Goal: Task Accomplishment & Management: Use online tool/utility

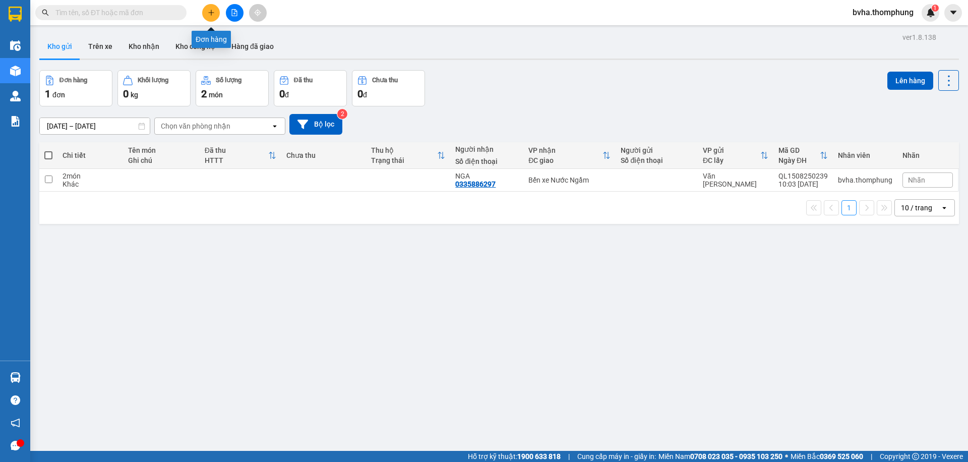
click at [208, 1] on div "Kết quả tìm kiếm ( 0 ) Bộ lọc No Data bvha.thomphung 1" at bounding box center [484, 12] width 968 height 25
click at [134, 16] on input "text" at bounding box center [114, 12] width 119 height 11
click at [205, 11] on button at bounding box center [211, 13] width 18 height 18
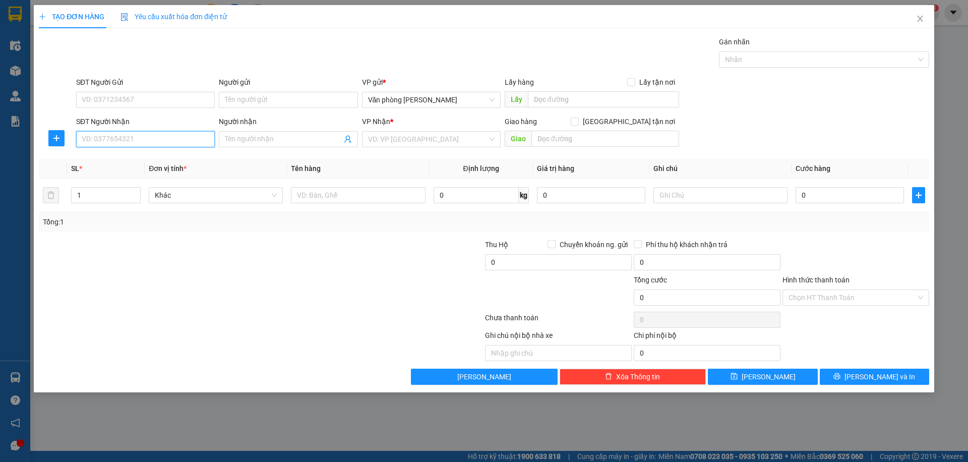
click at [101, 139] on input "SĐT Người Nhận" at bounding box center [145, 139] width 139 height 16
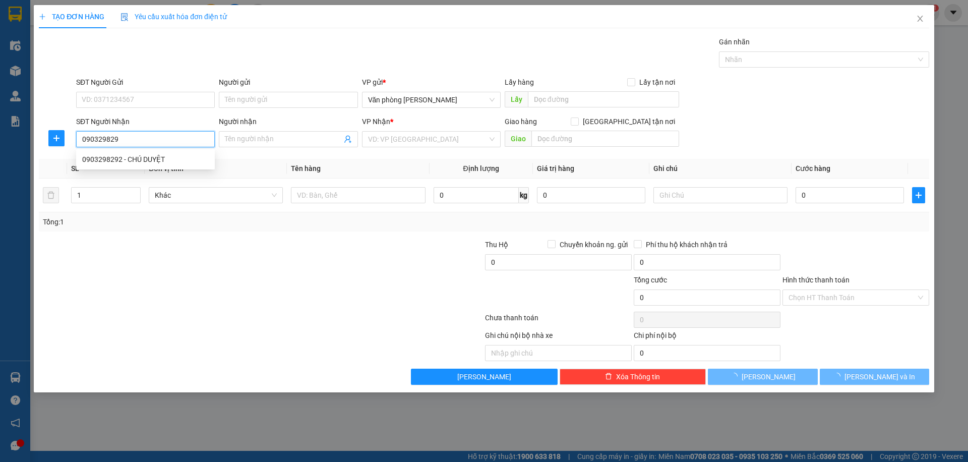
type input "0903298292"
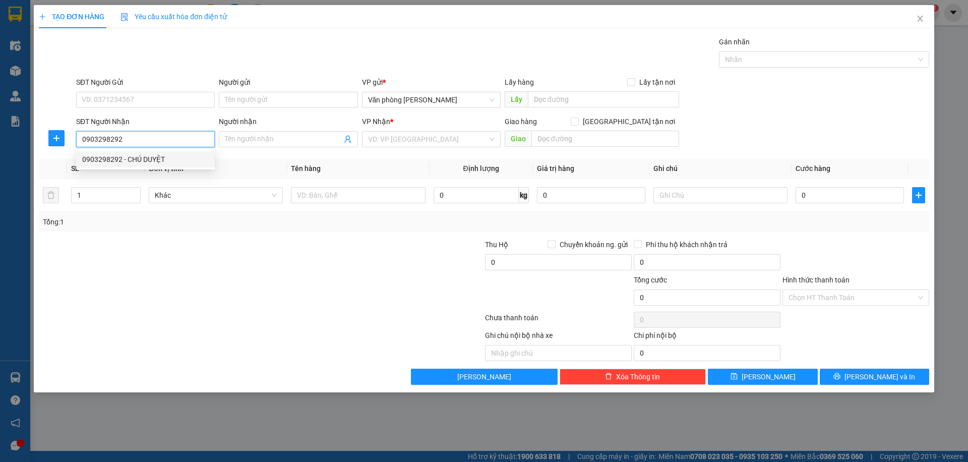
click at [173, 157] on div "0903298292 - CHÚ DUYỆT" at bounding box center [145, 159] width 127 height 11
type input "CHÚ DUYỆT"
type input "0903298292"
click at [317, 143] on input "CHÚ DUYỆT" at bounding box center [283, 139] width 116 height 11
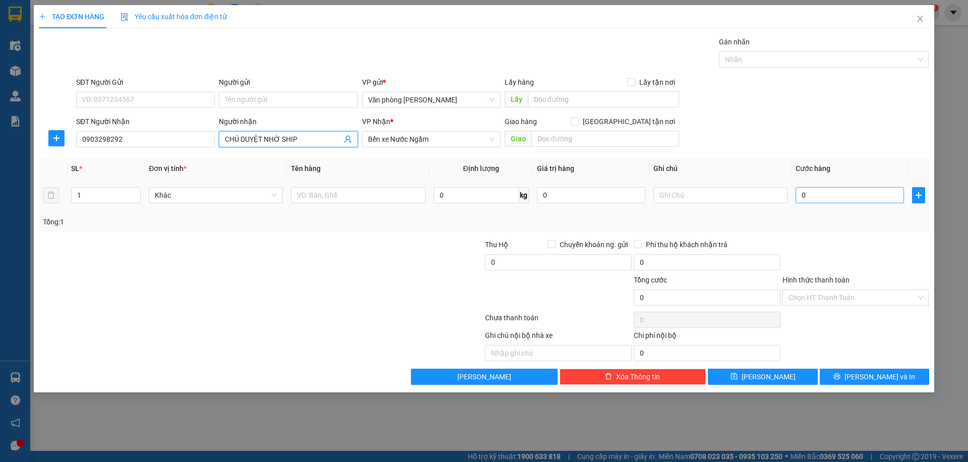
type input "CHÚ DUYỆT NHỜ SHIP"
click at [843, 195] on input "0" at bounding box center [849, 195] width 108 height 16
type input "5"
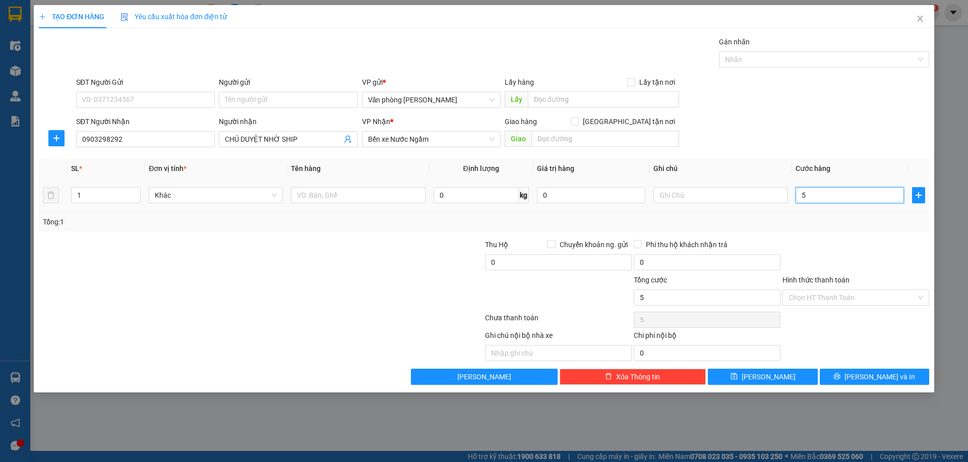
type input "50"
type input "500"
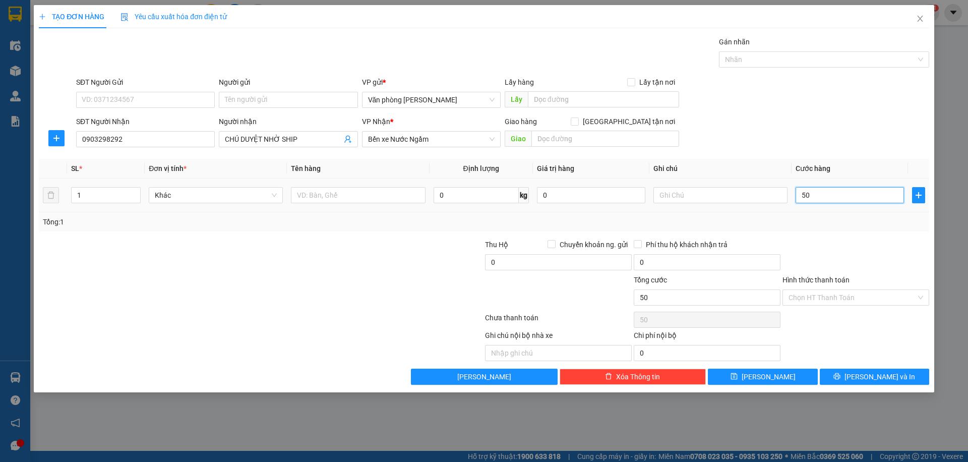
type input "500"
type input "5.000"
type input "50.000"
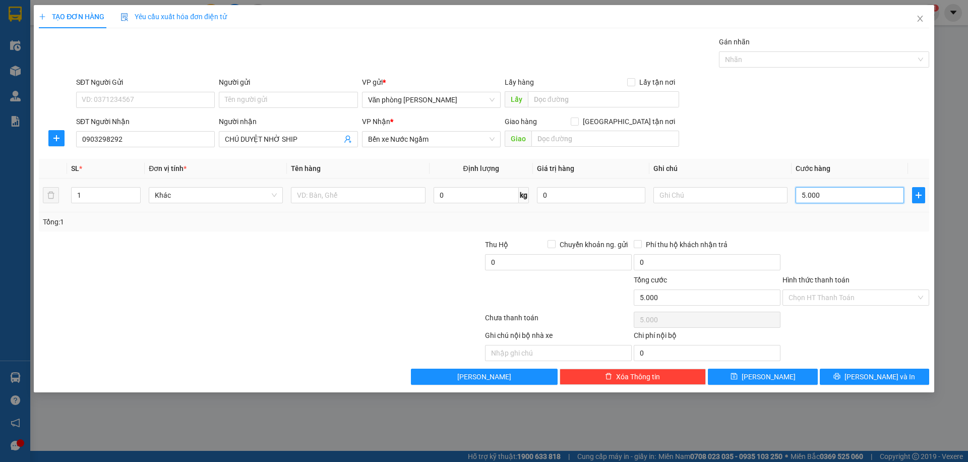
type input "50.000"
click at [817, 297] on input "Hình thức thanh toán" at bounding box center [852, 297] width 128 height 15
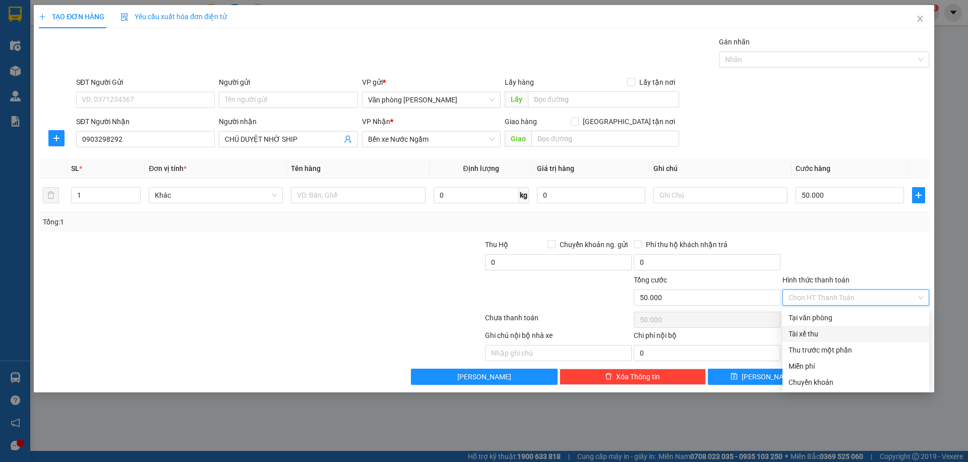
click at [812, 333] on div "Tài xế thu" at bounding box center [855, 333] width 135 height 11
type input "0"
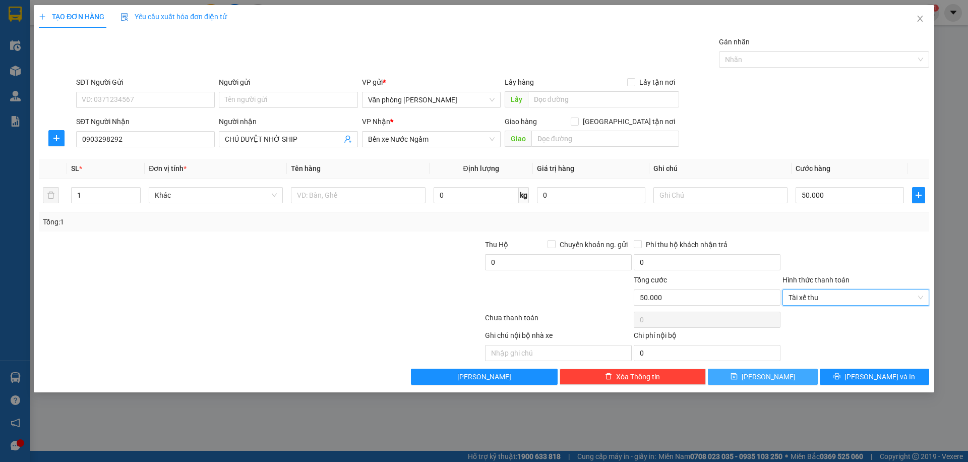
click at [750, 379] on button "Lưu" at bounding box center [762, 376] width 109 height 16
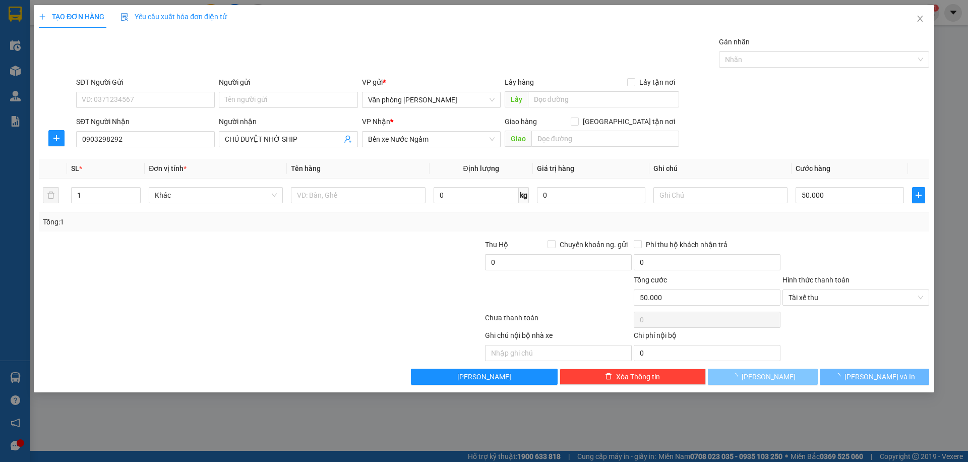
type input "0"
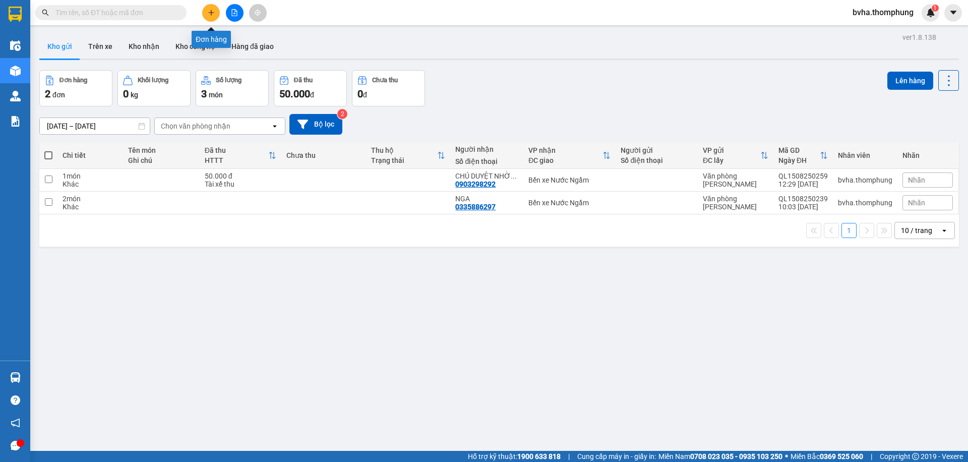
click at [216, 12] on button at bounding box center [211, 13] width 18 height 18
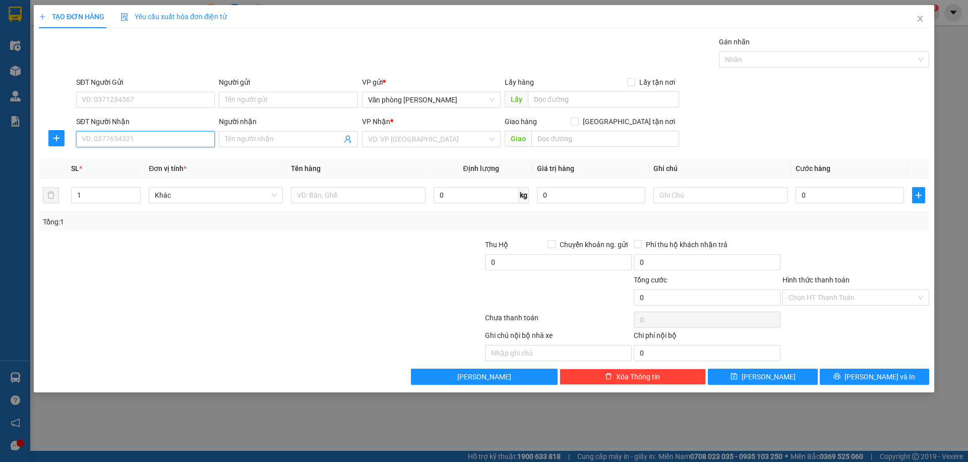
click at [136, 142] on input "SĐT Người Nhận" at bounding box center [145, 139] width 139 height 16
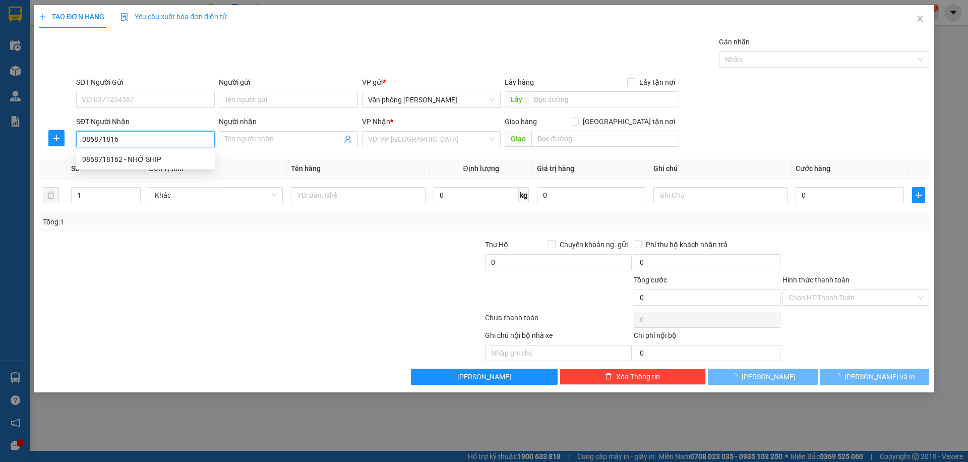
type input "0868718162"
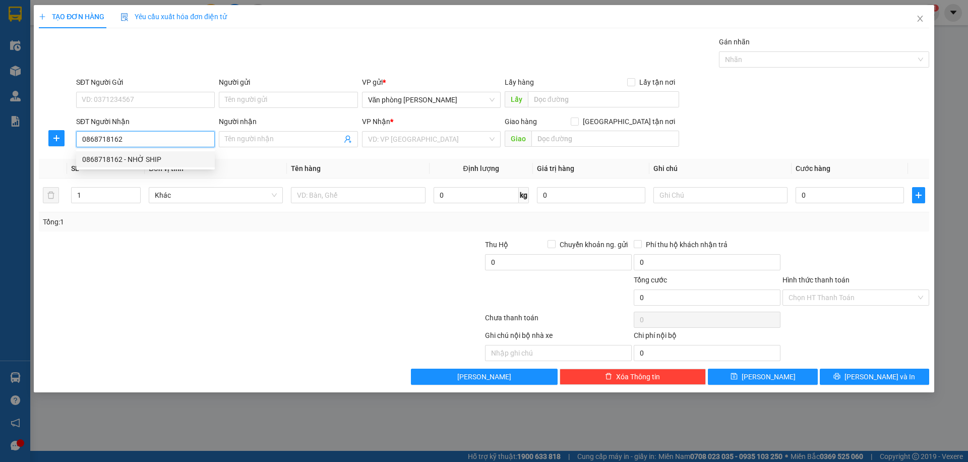
click at [148, 159] on div "0868718162 - NHỜ SHIP" at bounding box center [145, 159] width 127 height 11
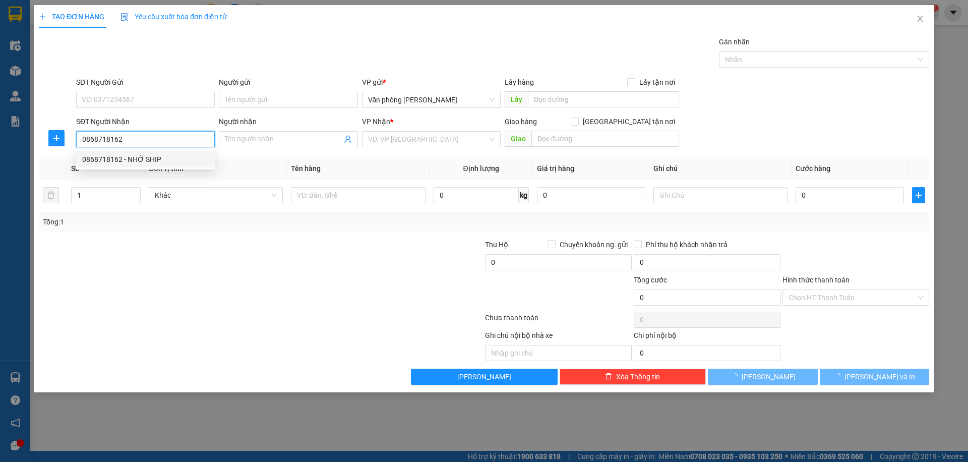
type input "NHỜ SHIP"
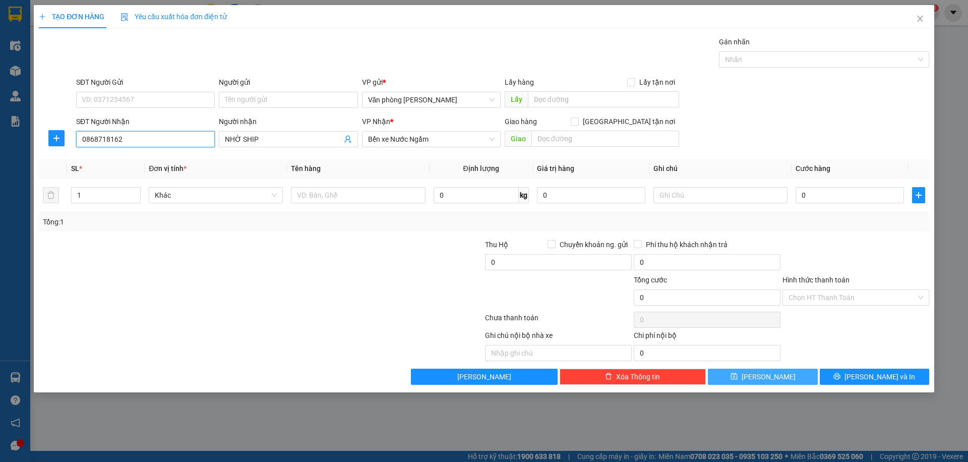
type input "0868718162"
click at [773, 375] on span "Lưu" at bounding box center [768, 376] width 54 height 11
click at [169, 136] on input "SĐT Người Nhận" at bounding box center [145, 139] width 139 height 16
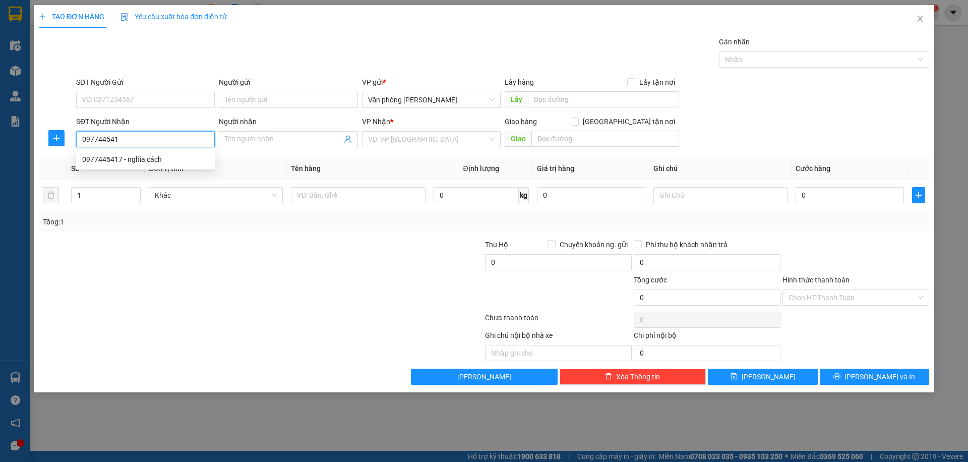
type input "0977445417"
click at [182, 157] on div "0977445417 - nghĩa cách" at bounding box center [145, 159] width 127 height 11
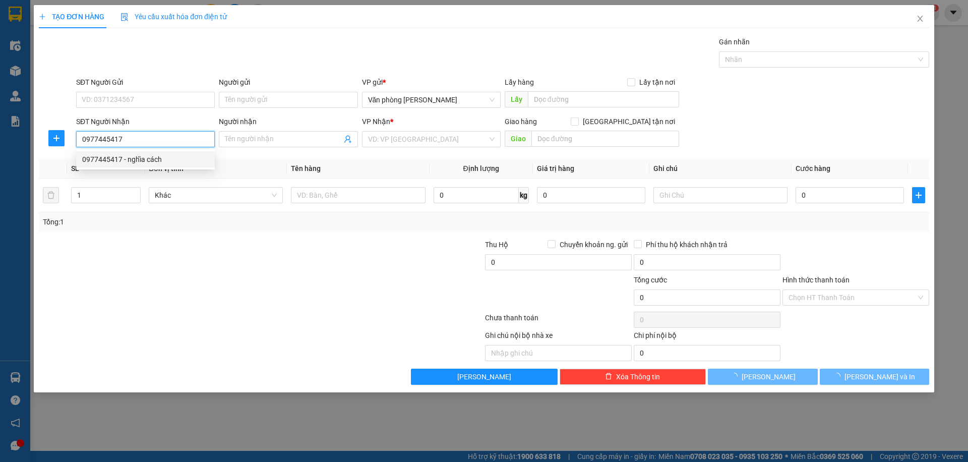
type input "nghĩa cách"
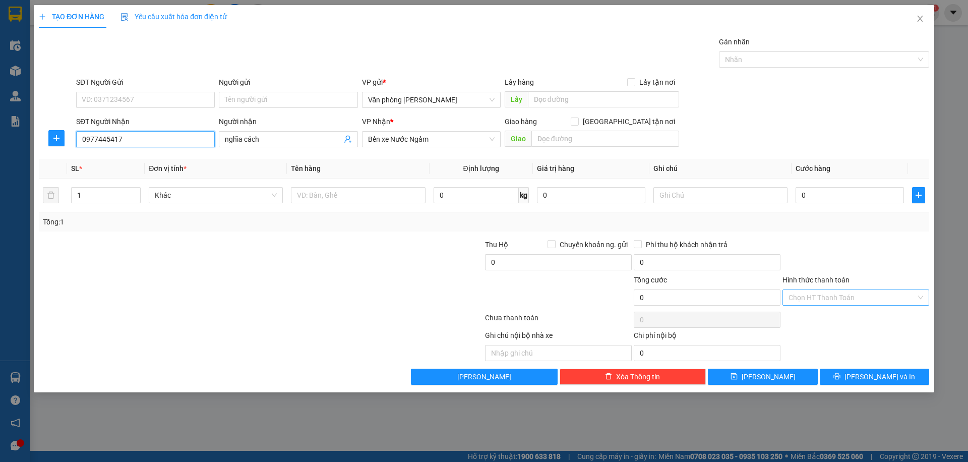
type input "0977445417"
click at [844, 296] on input "Hình thức thanh toán" at bounding box center [852, 297] width 128 height 15
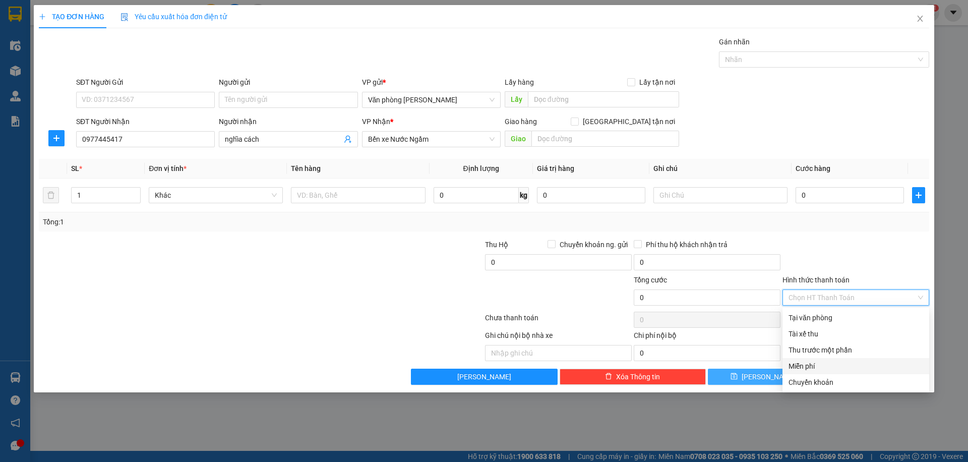
click at [758, 371] on button "Lưu" at bounding box center [762, 376] width 109 height 16
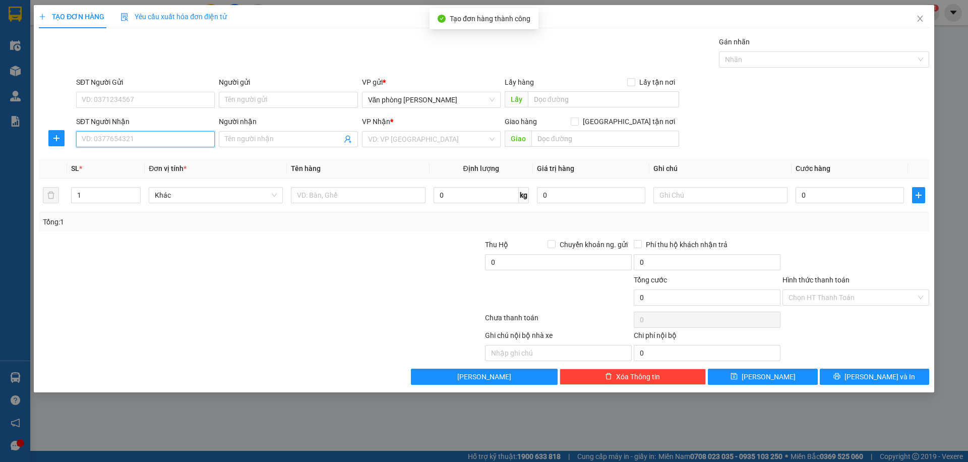
click at [153, 141] on input "SĐT Người Nhận" at bounding box center [145, 139] width 139 height 16
type input "0354974525"
click at [299, 136] on input "Người nhận" at bounding box center [283, 139] width 116 height 11
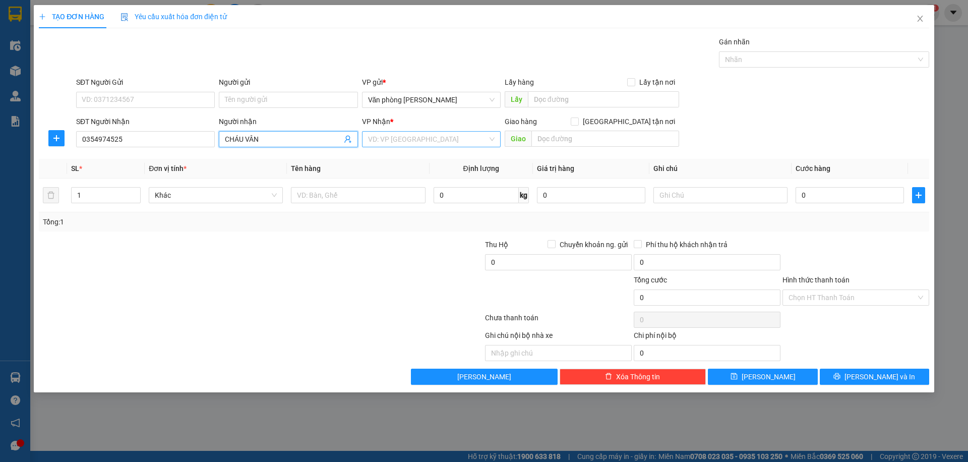
type input "CHÁU VÂN"
click at [419, 140] on input "search" at bounding box center [427, 139] width 119 height 15
type input "BÊ"
click at [452, 158] on div "Bến xe Nước Ngầm" at bounding box center [431, 159] width 127 height 11
click at [790, 374] on button "Lưu" at bounding box center [762, 376] width 109 height 16
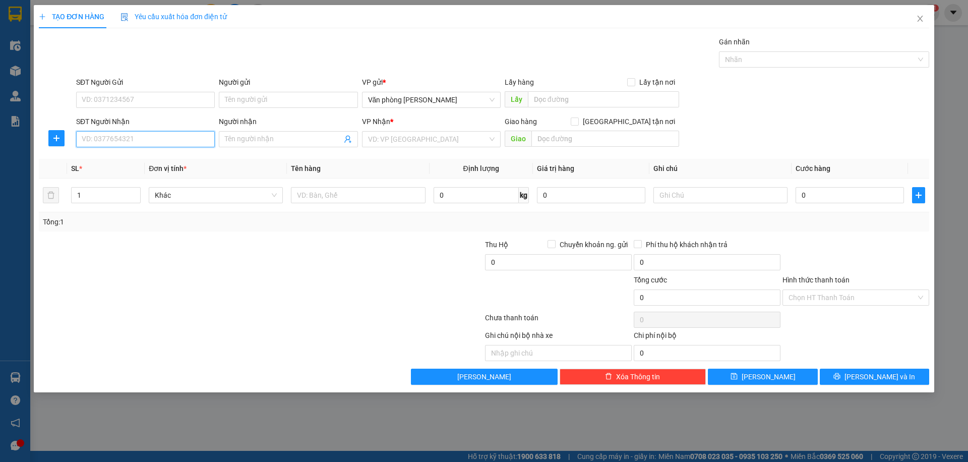
click at [135, 136] on input "SĐT Người Nhận" at bounding box center [145, 139] width 139 height 16
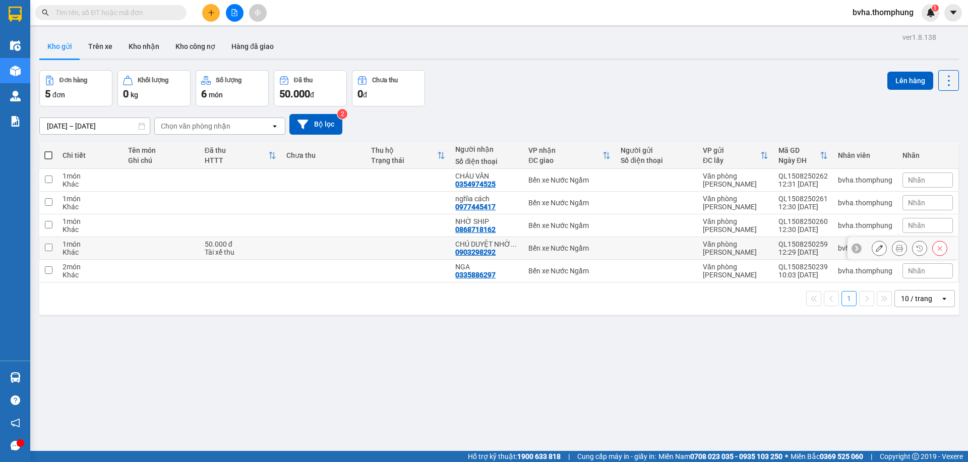
click at [876, 248] on icon at bounding box center [879, 247] width 7 height 7
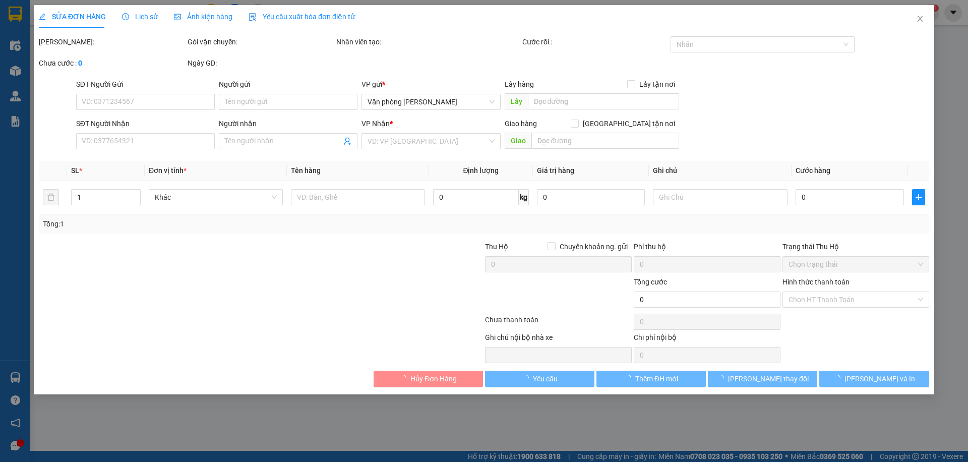
type input "0903298292"
type input "CHÚ DUYỆT NHỜ SHIP"
type input "50.000"
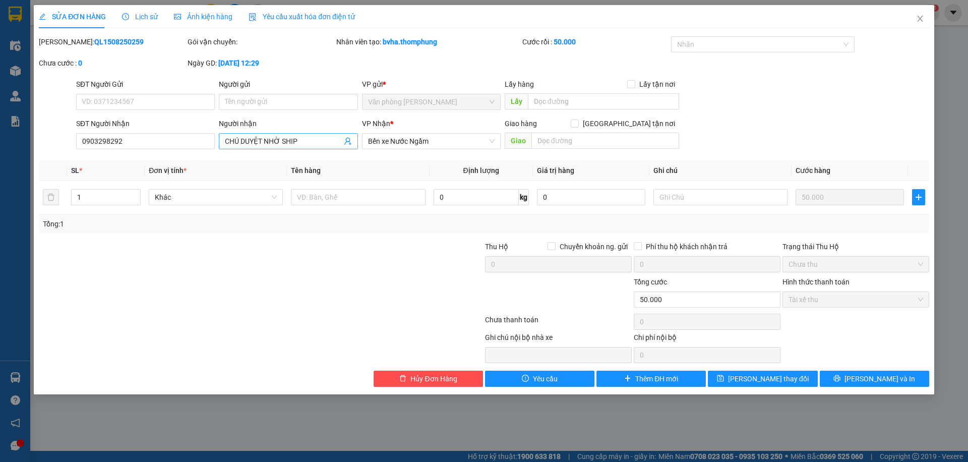
click at [313, 142] on input "CHÚ DUYỆT NHỜ SHIP" at bounding box center [283, 141] width 116 height 11
type input "CHÚ DUYỆT NHỜ SHIP ĐÃ CK CHO DÌ"
click at [757, 382] on span "Lưu thay đổi" at bounding box center [768, 378] width 81 height 11
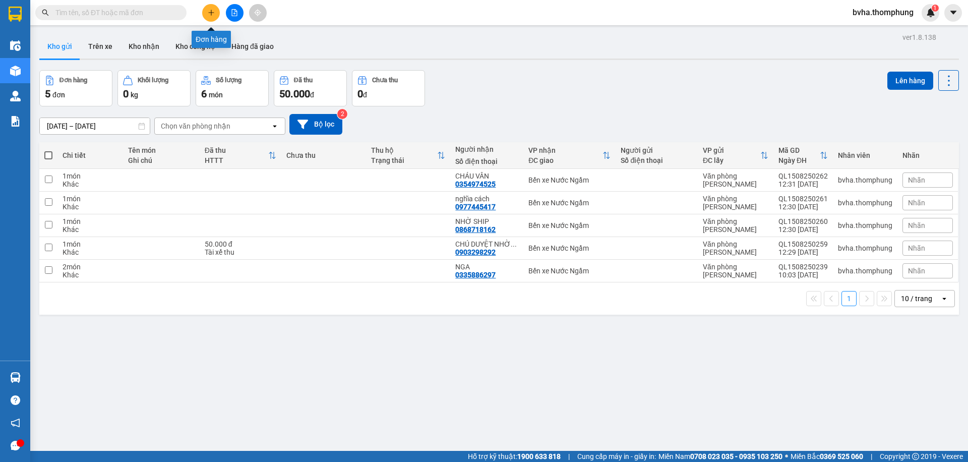
click at [215, 12] on button at bounding box center [211, 13] width 18 height 18
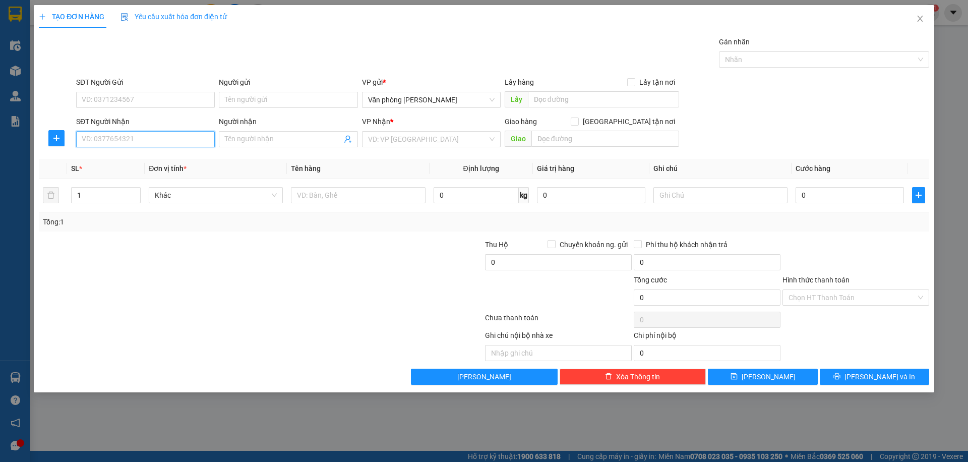
click at [133, 137] on input "SĐT Người Nhận" at bounding box center [145, 139] width 139 height 16
type input "0325688315"
click at [279, 135] on input "Người nhận" at bounding box center [283, 139] width 116 height 11
type input "C HOA NHỜ SHIP"
click at [456, 140] on input "search" at bounding box center [427, 139] width 119 height 15
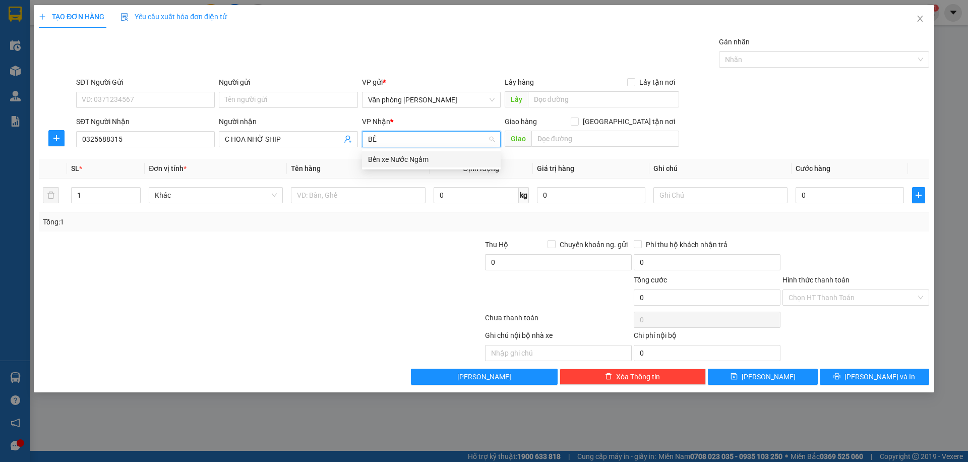
type input "BẾN"
click at [460, 156] on div "Bến xe Nước Ngầm" at bounding box center [431, 159] width 127 height 11
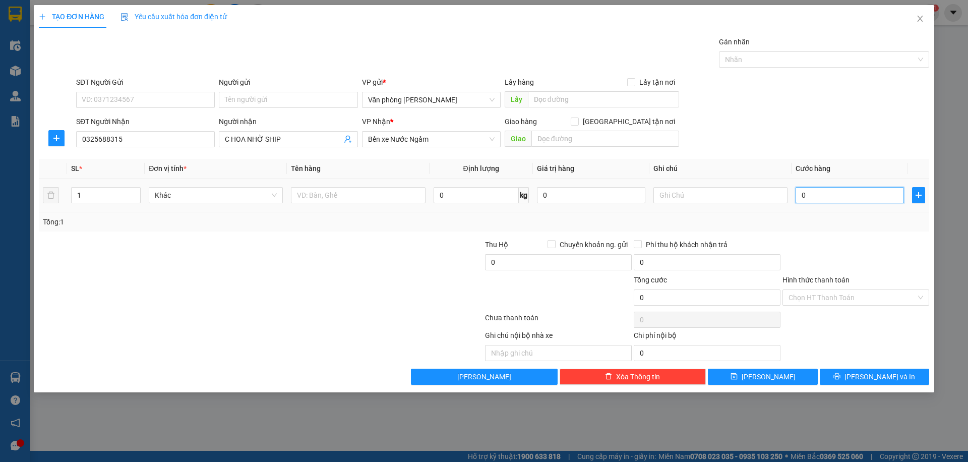
click at [829, 197] on input "0" at bounding box center [849, 195] width 108 height 16
type input "3"
type input "30"
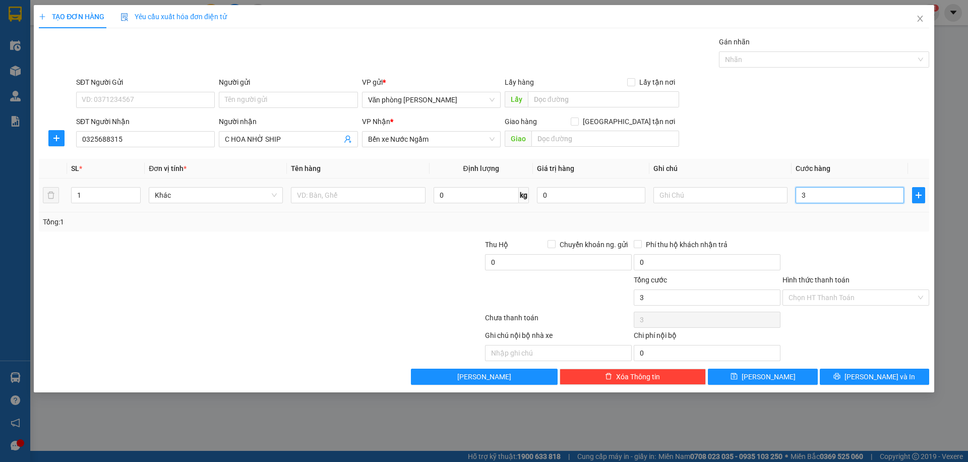
type input "30"
type input "300"
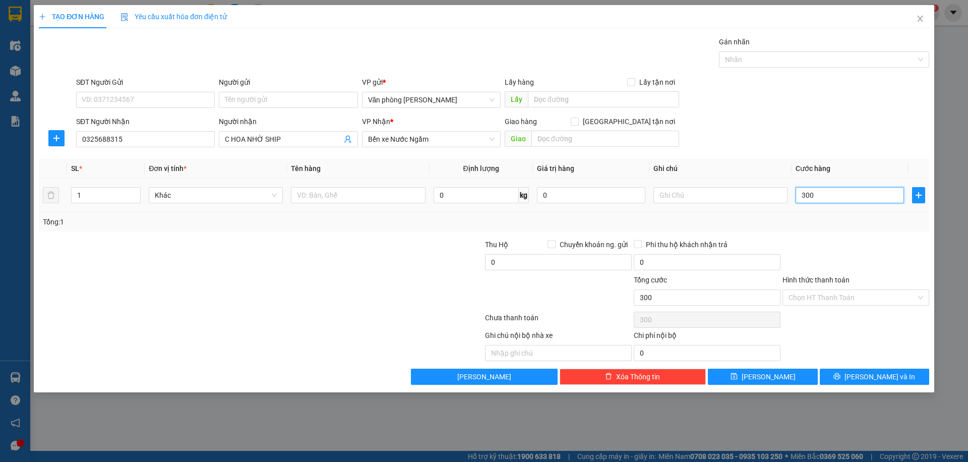
type input "3.000"
type input "30.000"
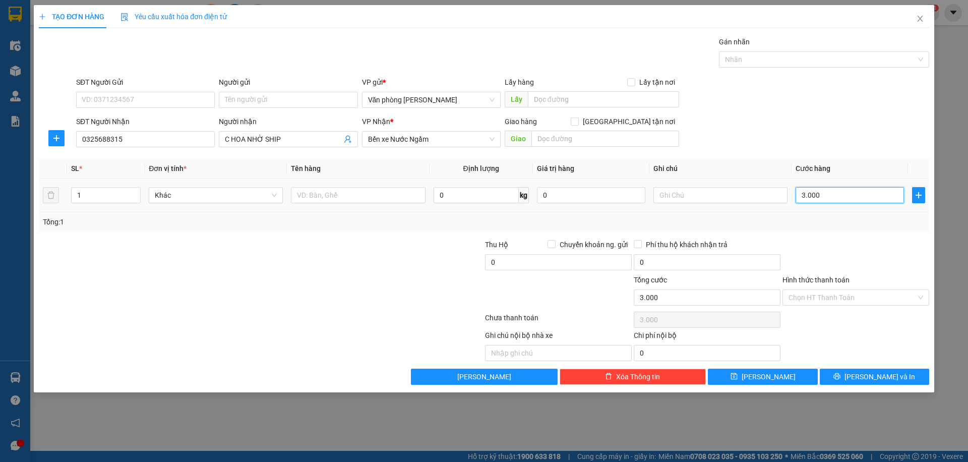
type input "30.000"
click at [830, 296] on input "Hình thức thanh toán" at bounding box center [852, 297] width 128 height 15
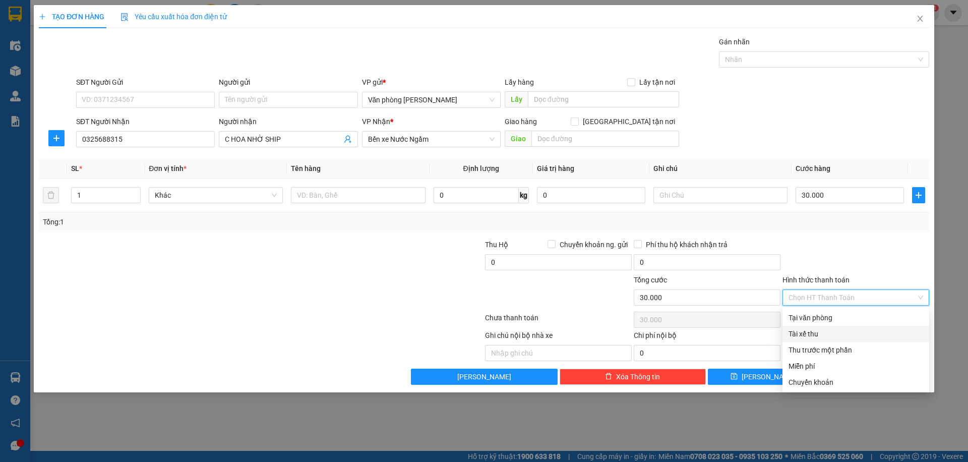
click at [814, 333] on div "Tài xế thu" at bounding box center [855, 333] width 135 height 11
type input "0"
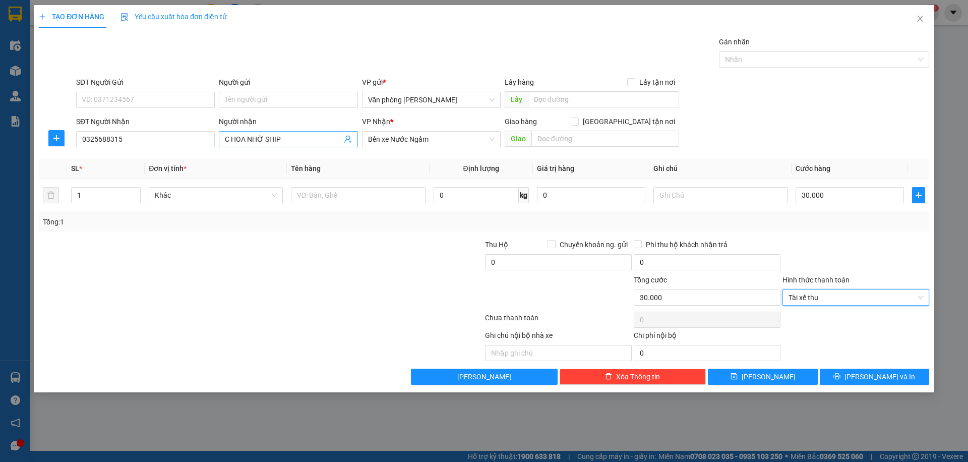
click at [313, 143] on input "C HOA NHỜ SHIP" at bounding box center [283, 139] width 116 height 11
click at [820, 300] on span "Tài xế thu" at bounding box center [855, 297] width 135 height 15
type input "C HOA CK DÌ PHỤNG"
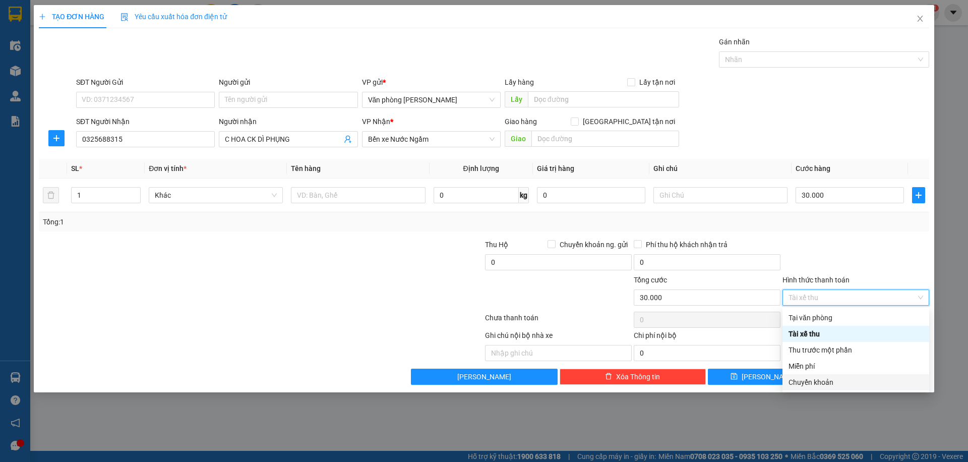
click at [823, 384] on div "Chuyển khoản" at bounding box center [855, 382] width 135 height 11
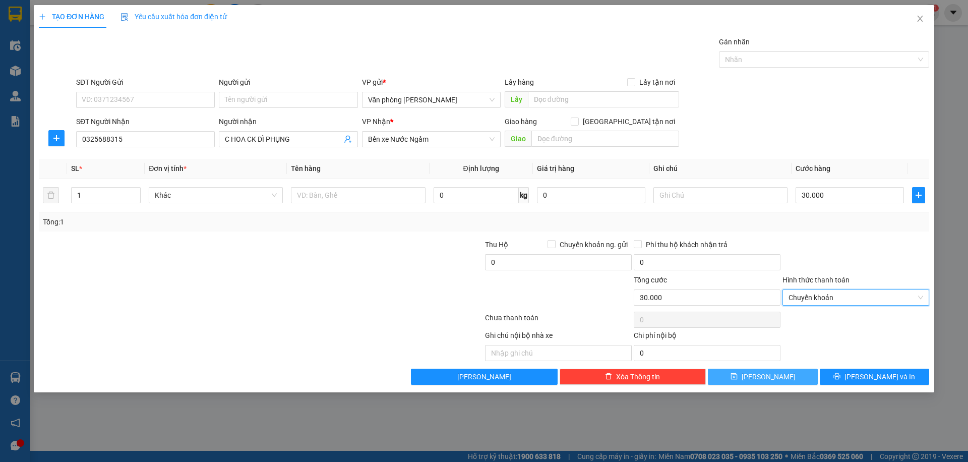
click at [779, 374] on button "Lưu" at bounding box center [762, 376] width 109 height 16
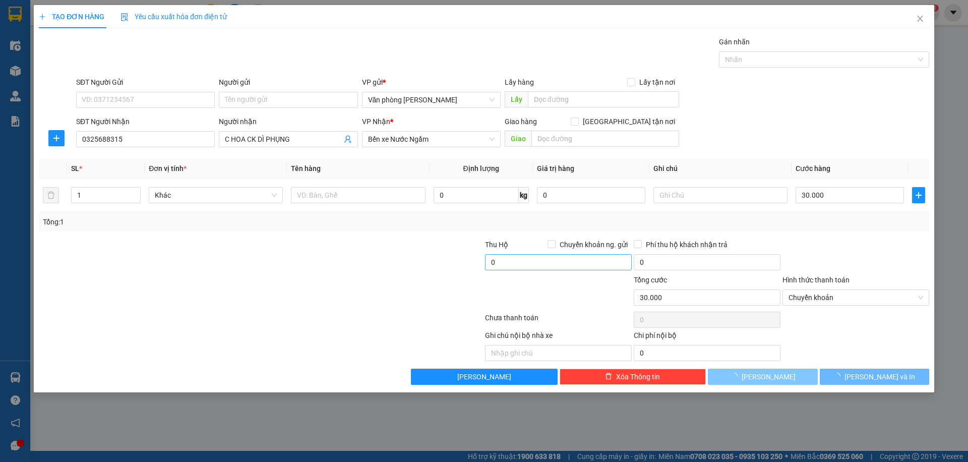
type input "0"
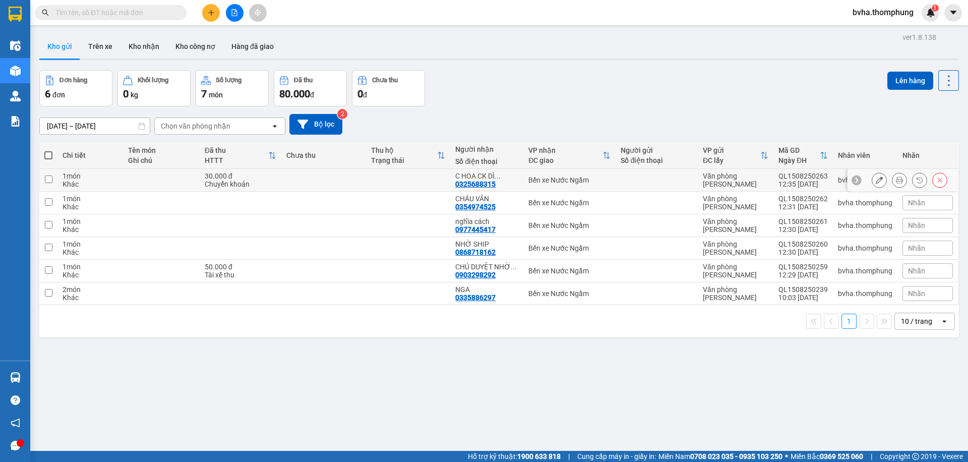
click at [47, 180] on input "checkbox" at bounding box center [49, 179] width 8 height 8
checkbox input "true"
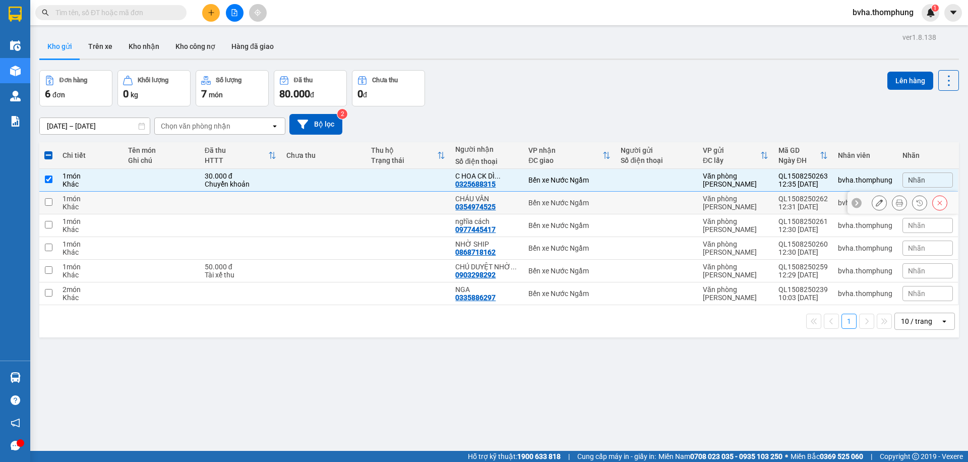
click at [46, 202] on input "checkbox" at bounding box center [49, 202] width 8 height 8
checkbox input "true"
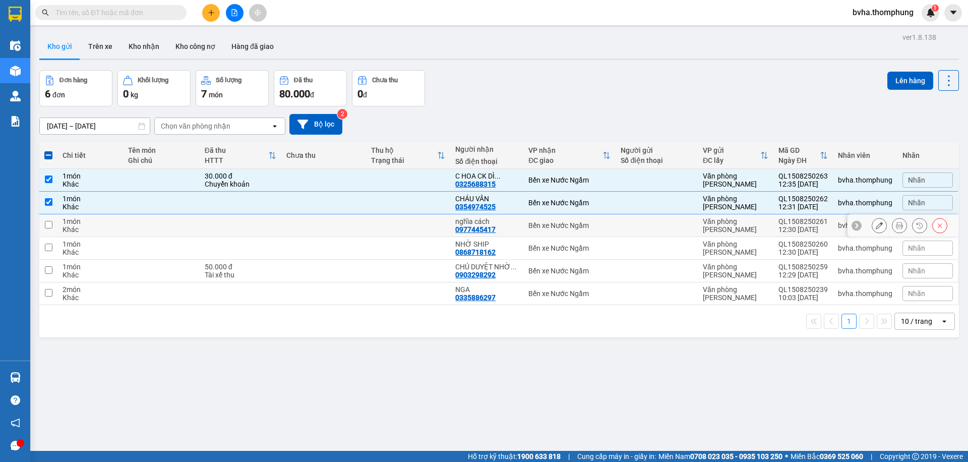
click at [52, 227] on td at bounding box center [48, 225] width 18 height 23
checkbox input "true"
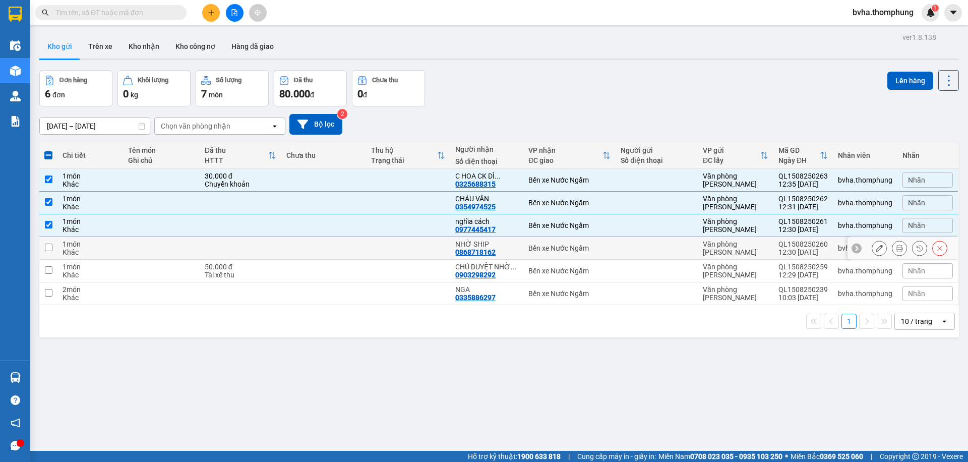
click at [50, 246] on input "checkbox" at bounding box center [49, 247] width 8 height 8
checkbox input "true"
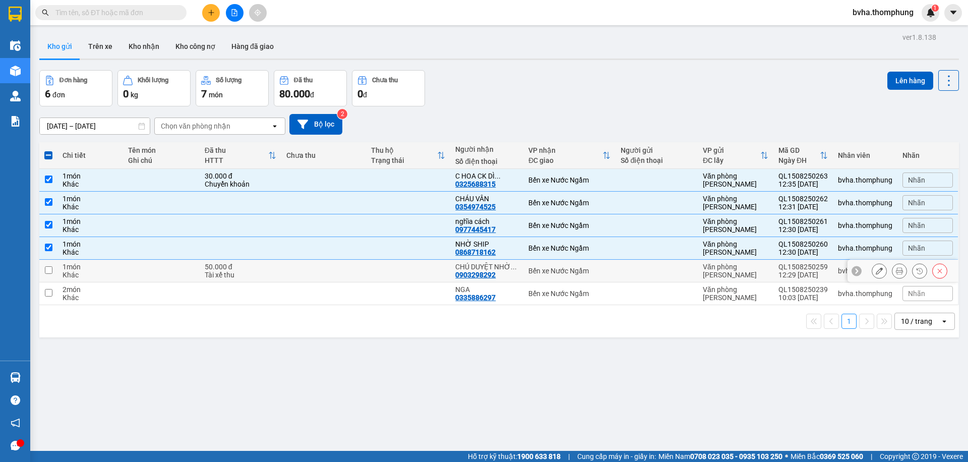
click at [49, 267] on input "checkbox" at bounding box center [49, 270] width 8 height 8
checkbox input "true"
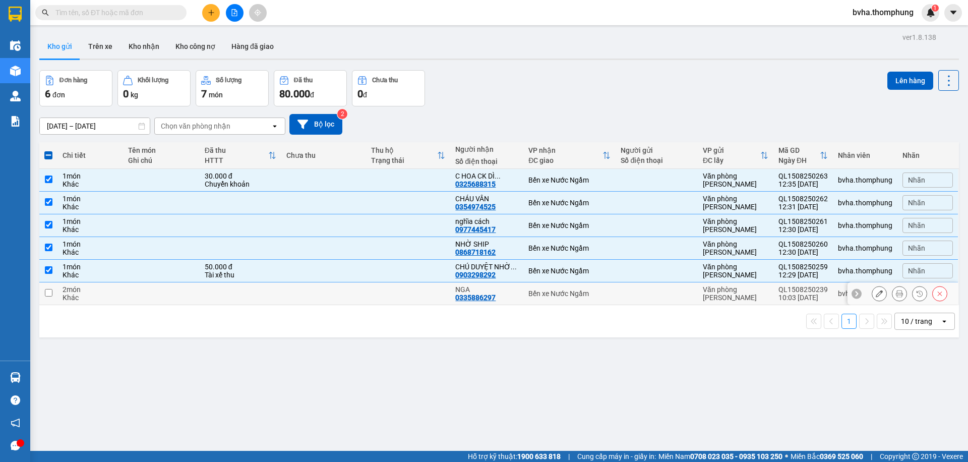
click at [50, 289] on input "checkbox" at bounding box center [49, 293] width 8 height 8
checkbox input "true"
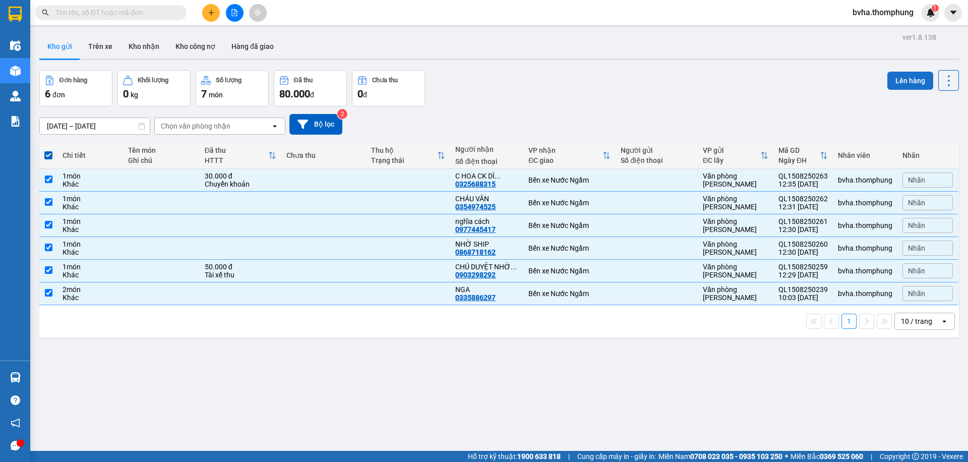
click at [910, 80] on button "Lên hàng" at bounding box center [910, 81] width 46 height 18
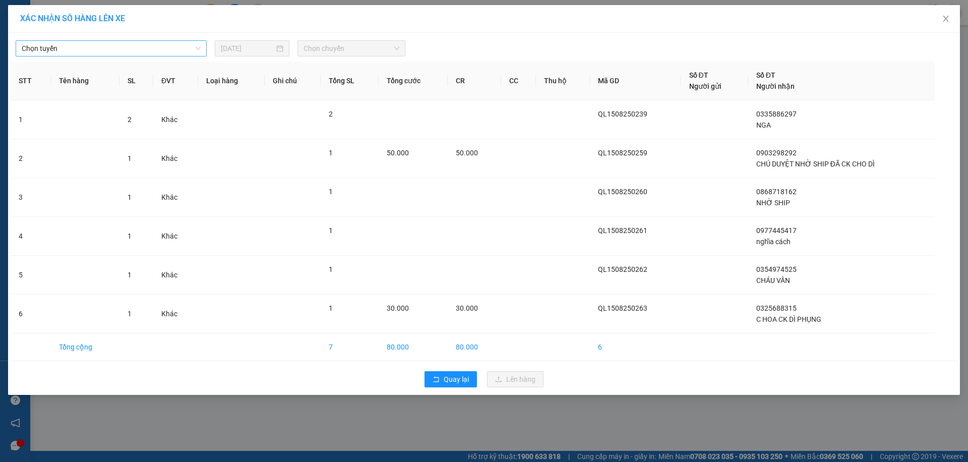
click at [105, 51] on span "Chọn tuyến" at bounding box center [111, 48] width 179 height 15
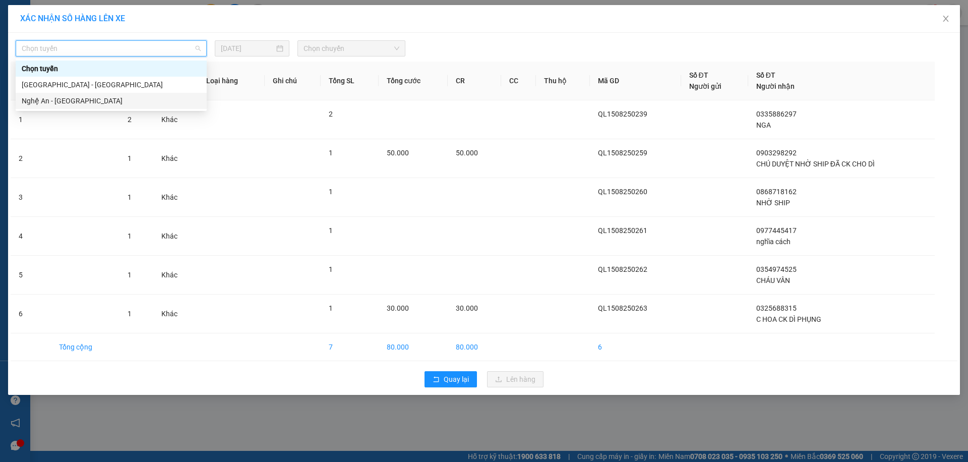
click at [63, 97] on div "Nghệ An - [GEOGRAPHIC_DATA]" at bounding box center [111, 100] width 179 height 11
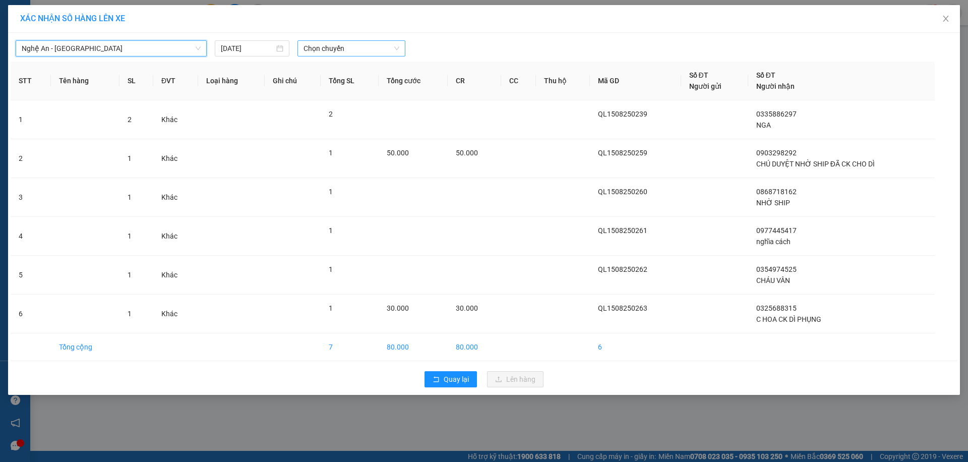
click at [329, 51] on span "Chọn chuyến" at bounding box center [351, 48] width 96 height 15
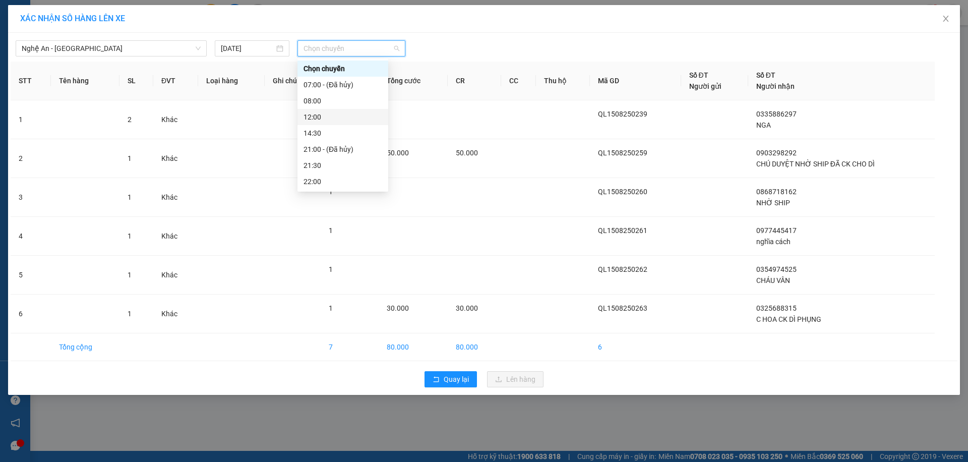
click at [314, 114] on div "12:00" at bounding box center [342, 116] width 79 height 11
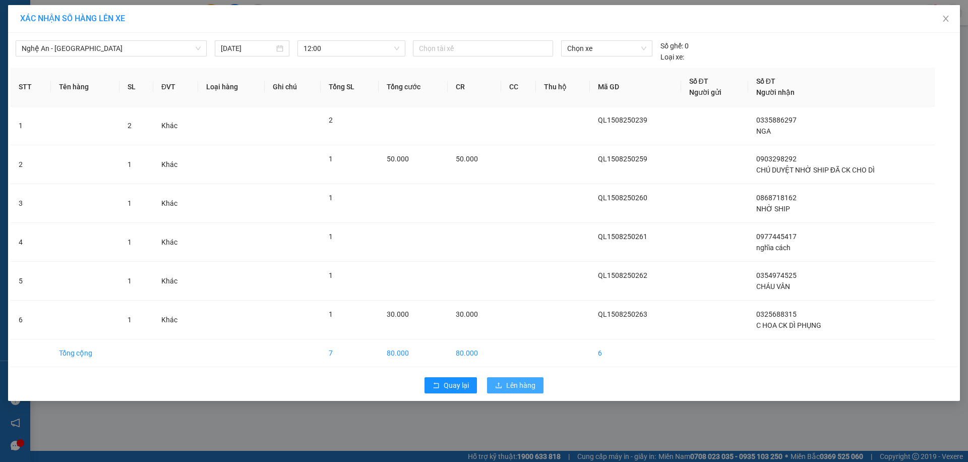
click at [506, 388] on button "Lên hàng" at bounding box center [515, 385] width 56 height 16
